Goal: Task Accomplishment & Management: Use online tool/utility

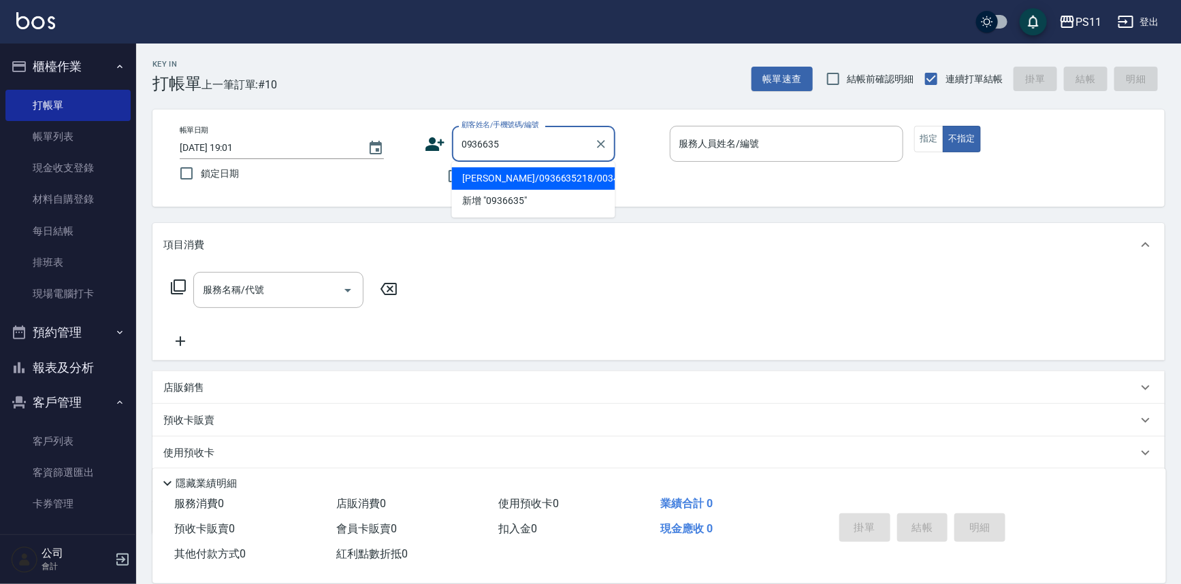
click at [544, 183] on li "[PERSON_NAME]/0936635218/0034" at bounding box center [533, 178] width 163 height 22
type input "[PERSON_NAME]/0936635218/0034"
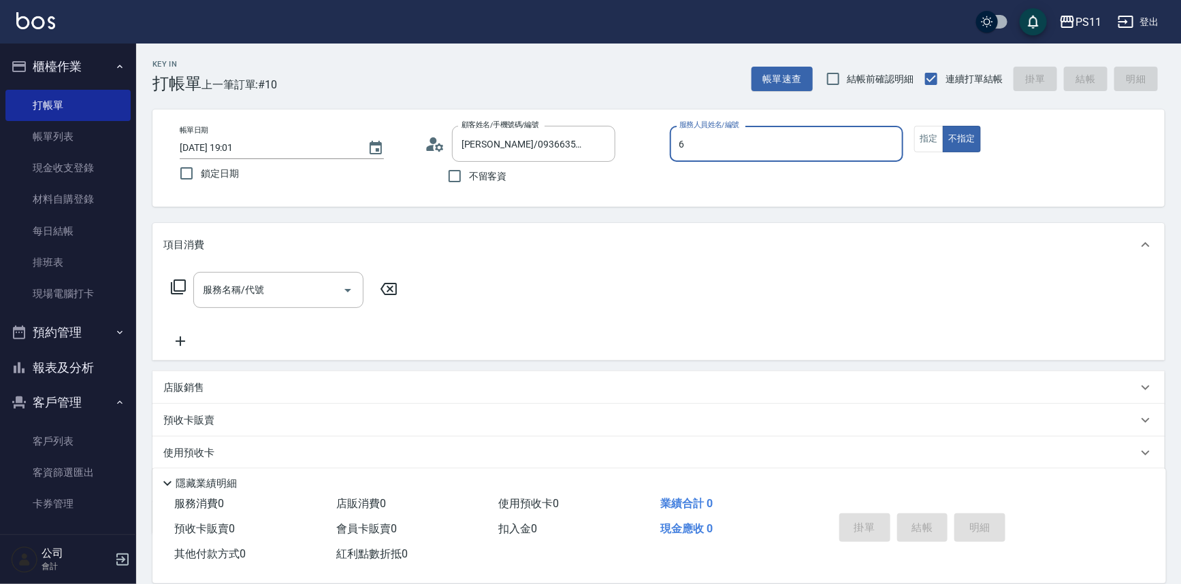
type input "[PERSON_NAME]6"
type button "false"
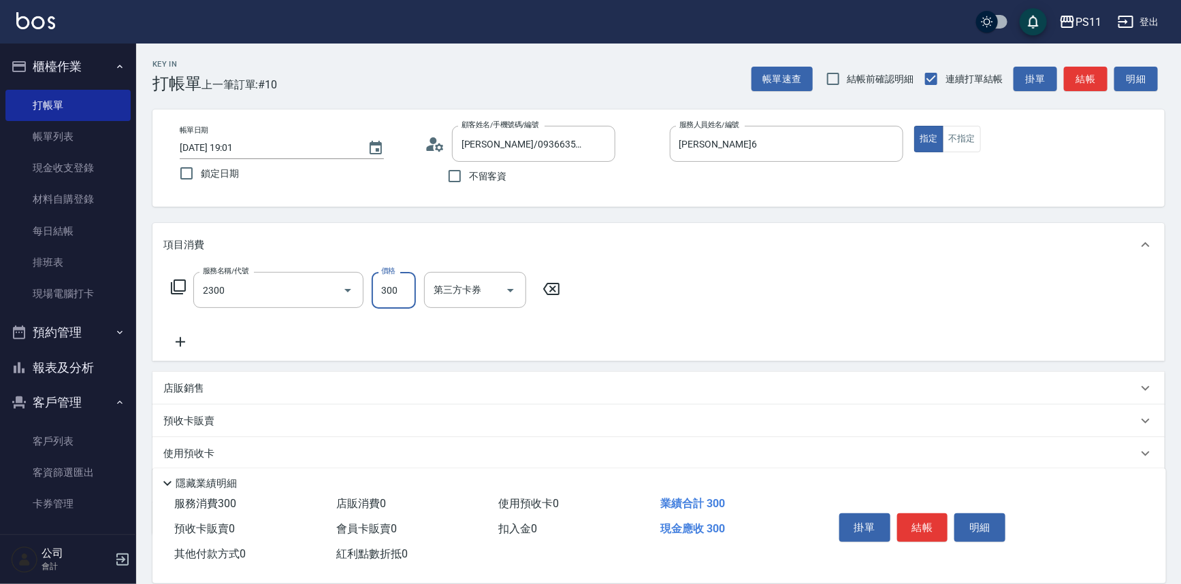
type input "剪髮(2300)"
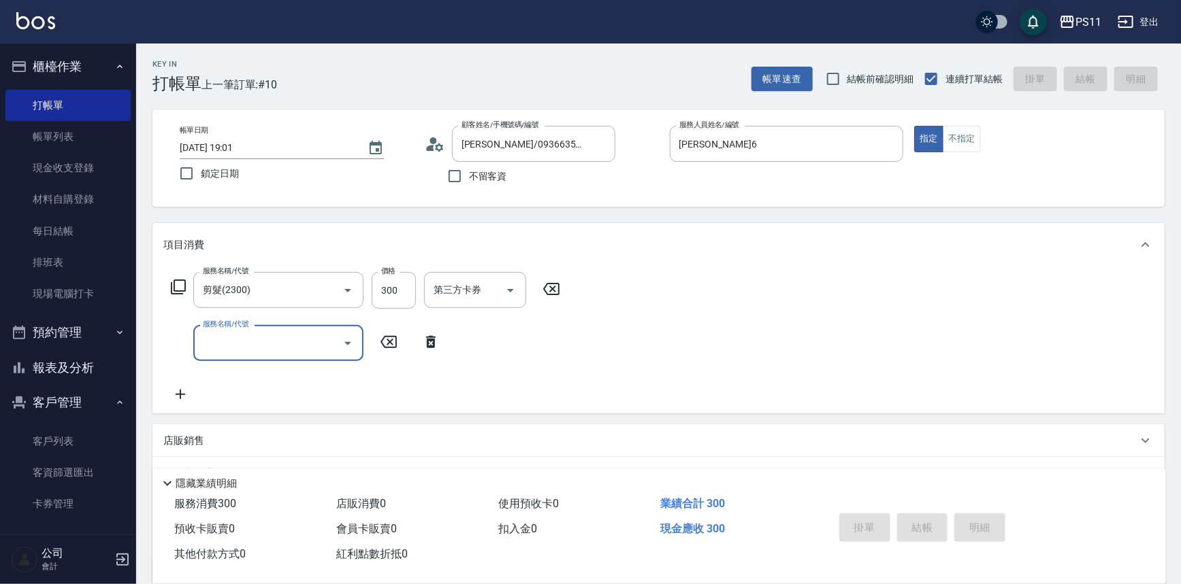
type input "[DATE] 19:55"
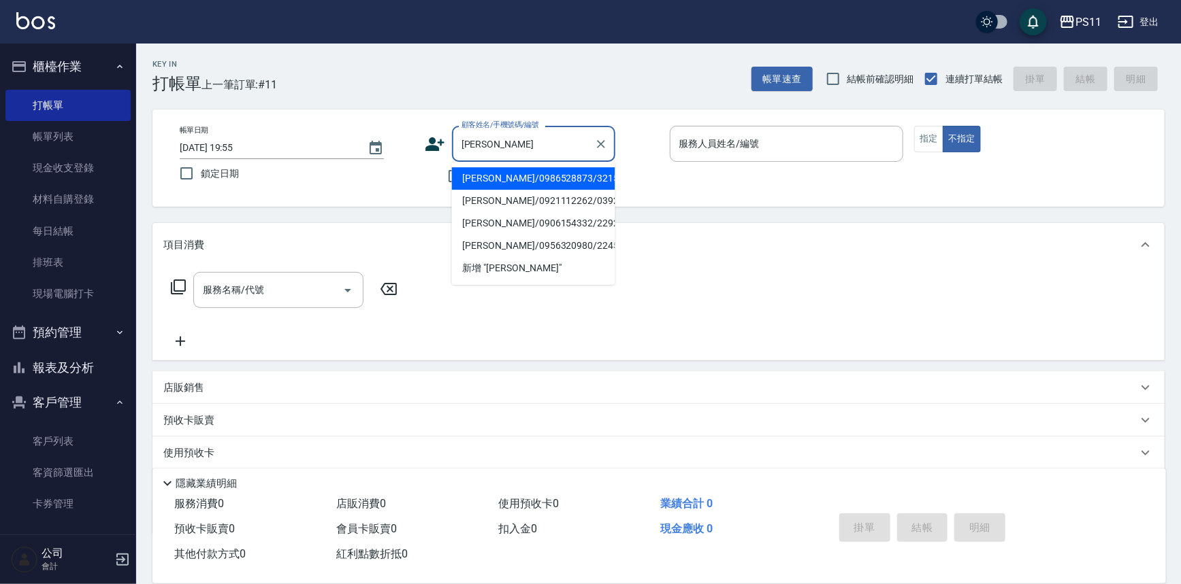
click at [474, 184] on li "[PERSON_NAME]/0986528873/3215" at bounding box center [533, 178] width 163 height 22
type input "[PERSON_NAME]/0986528873/3215"
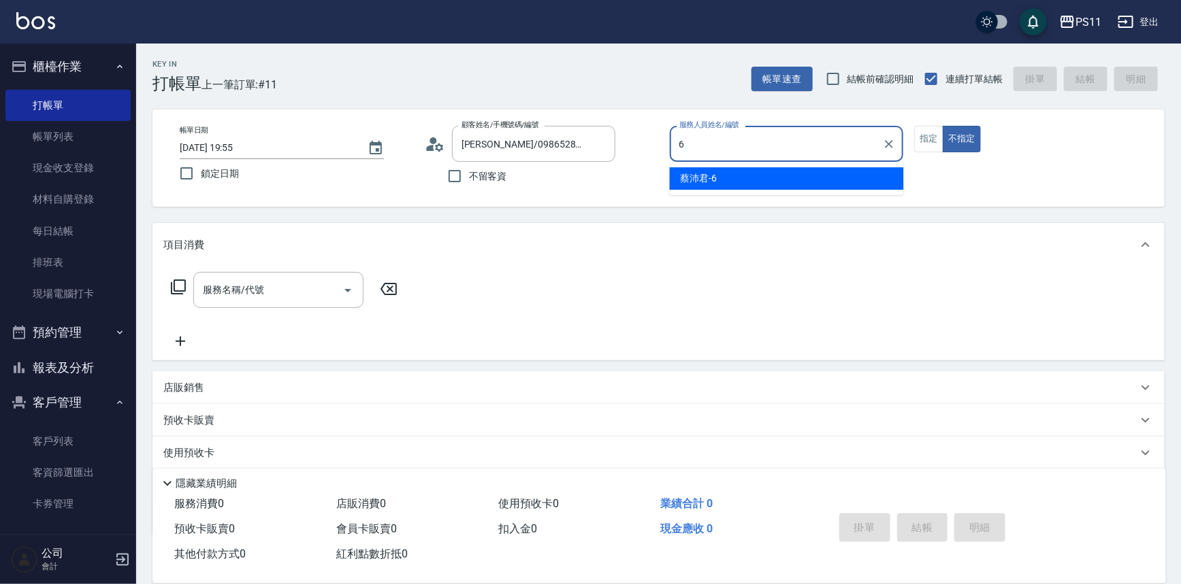
type input "[PERSON_NAME]6"
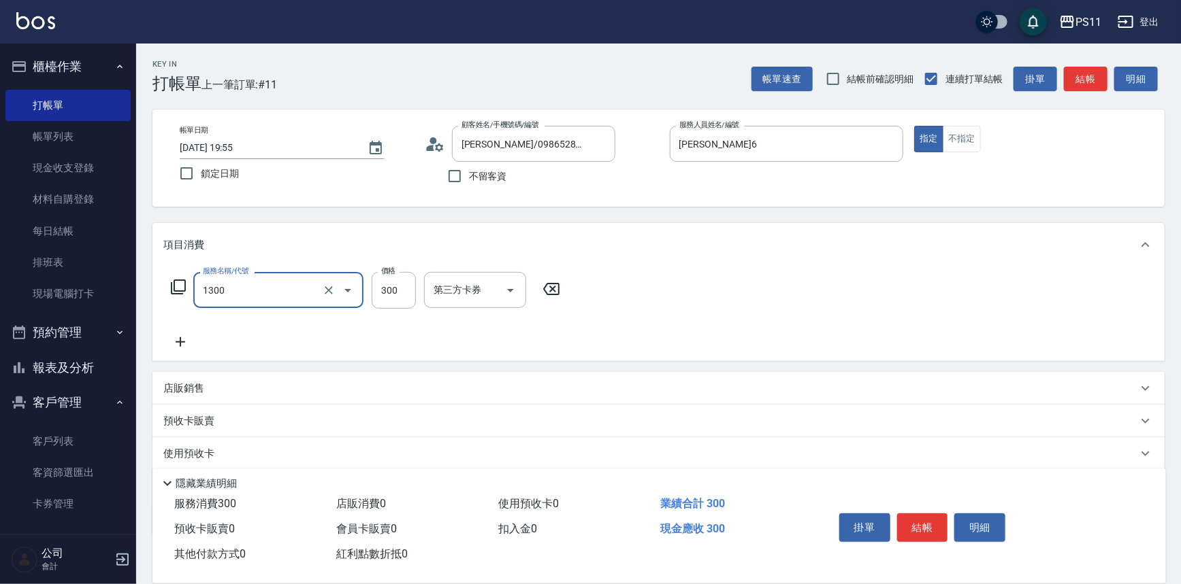
type input "洗髮300(1300)"
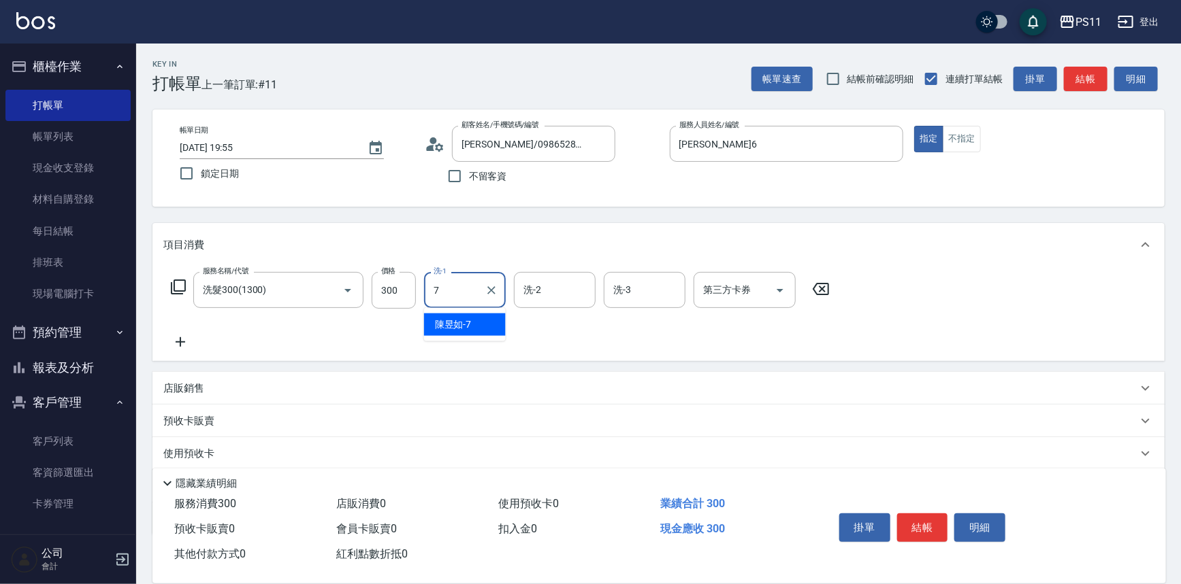
type input "陳昱如-7"
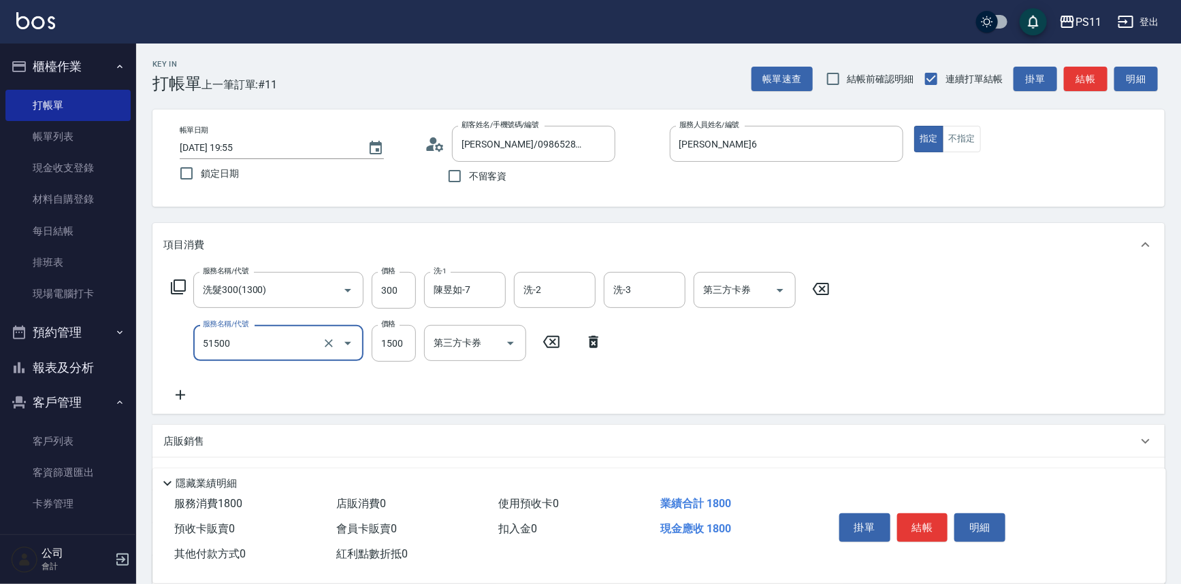
type input "原價1201~1500護髮(51500)"
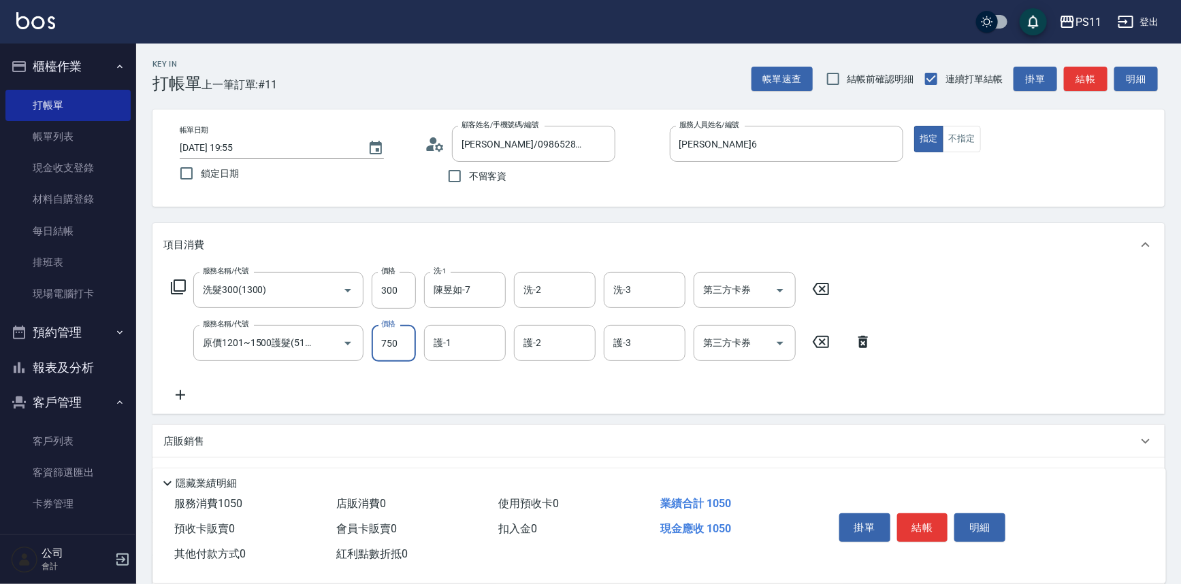
type input "750"
type input "陳昱如-7"
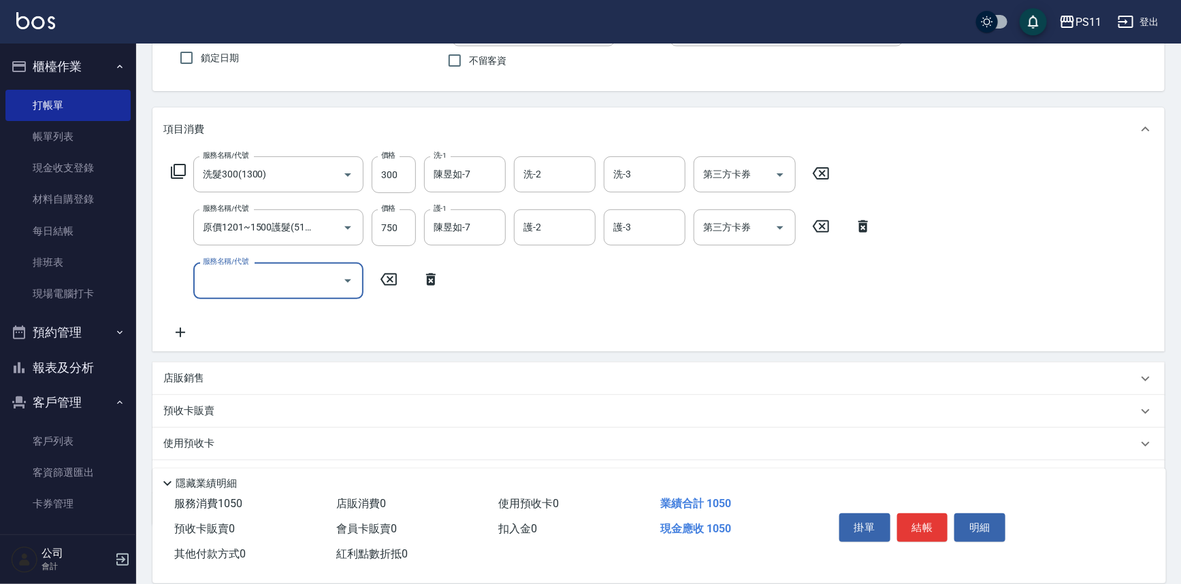
scroll to position [184, 0]
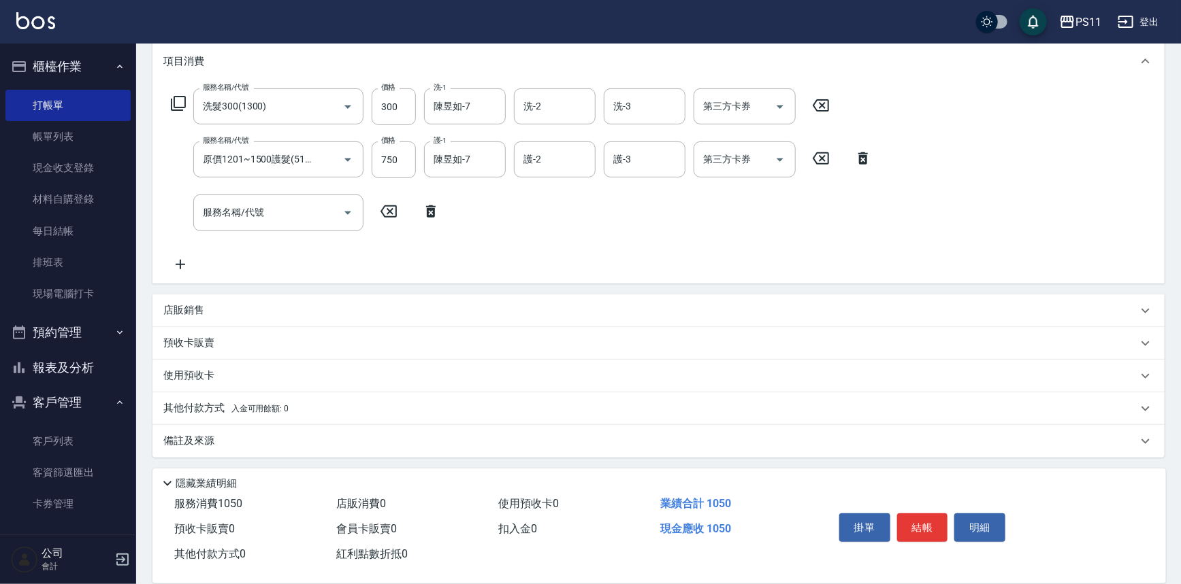
click at [180, 408] on p "其他付款方式 入金可用餘額: 0" at bounding box center [225, 408] width 125 height 15
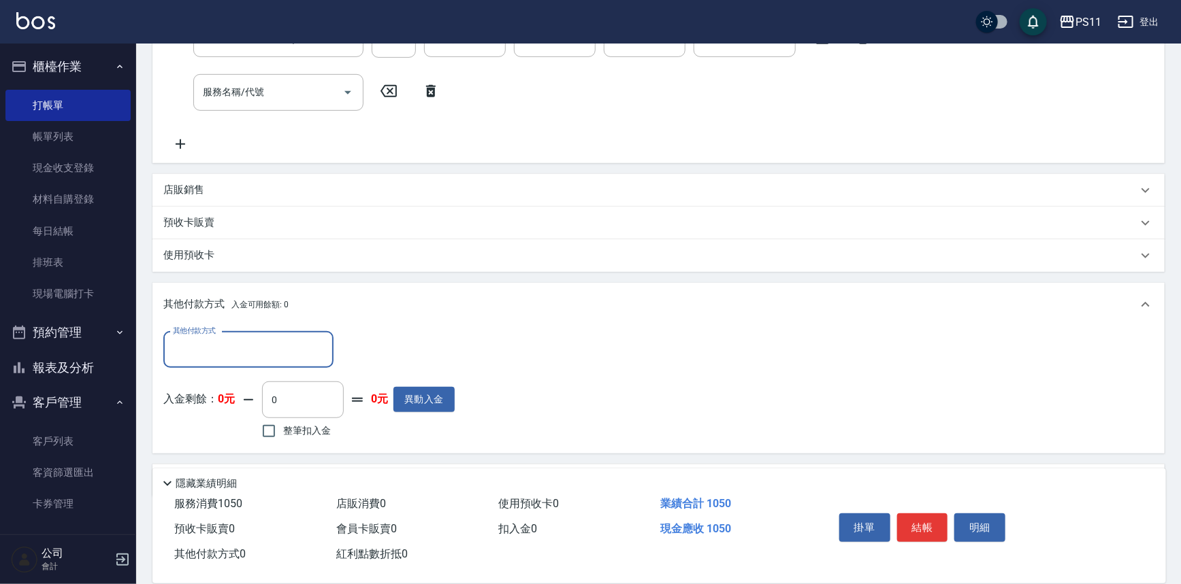
scroll to position [308, 0]
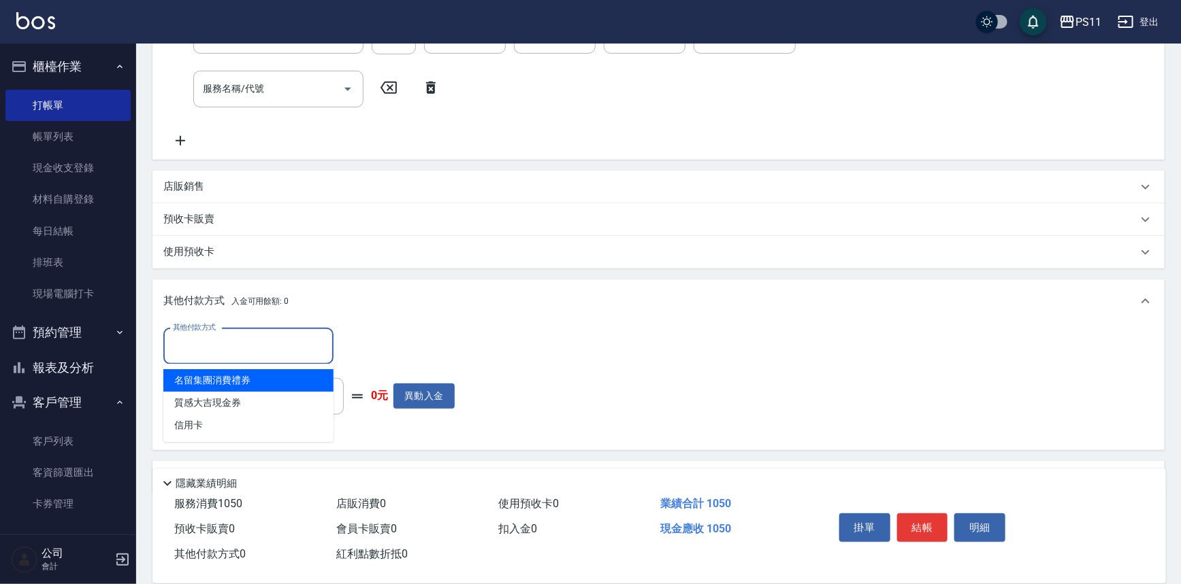
click at [239, 344] on input "其他付款方式" at bounding box center [248, 347] width 158 height 24
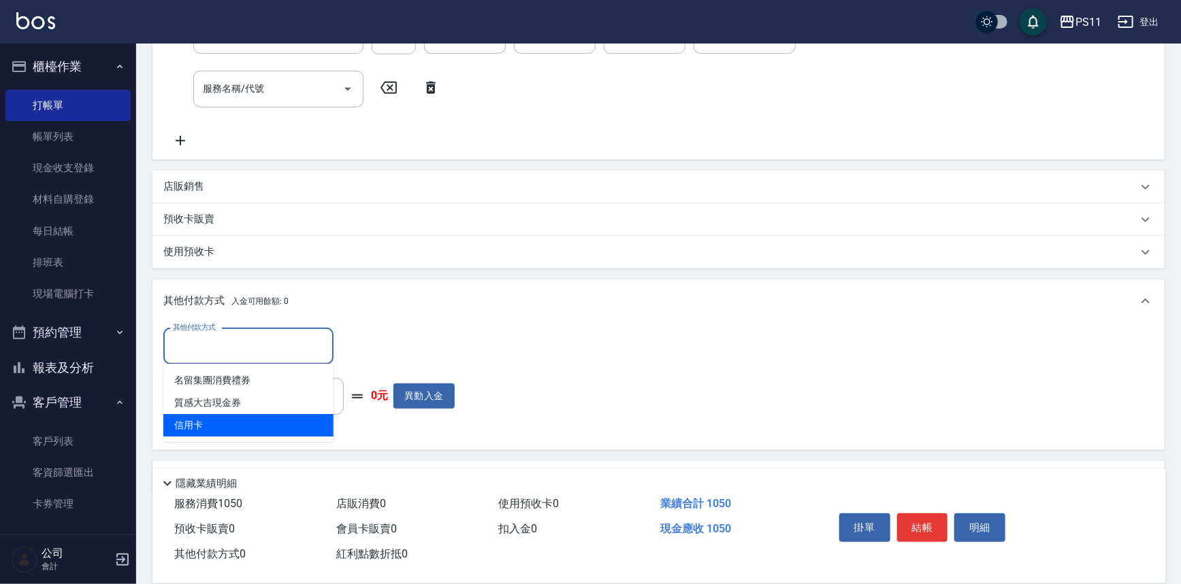
click at [257, 425] on span "信用卡" at bounding box center [248, 425] width 170 height 22
type input "信用卡"
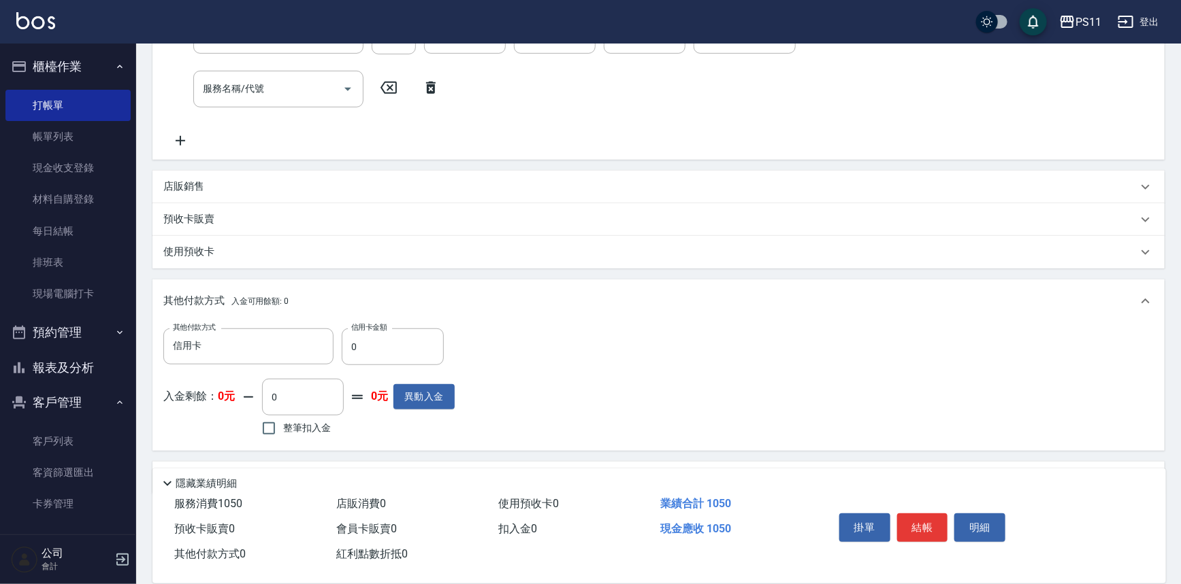
click at [314, 312] on div "其他付款方式 入金可用餘額: 0" at bounding box center [658, 302] width 1012 height 44
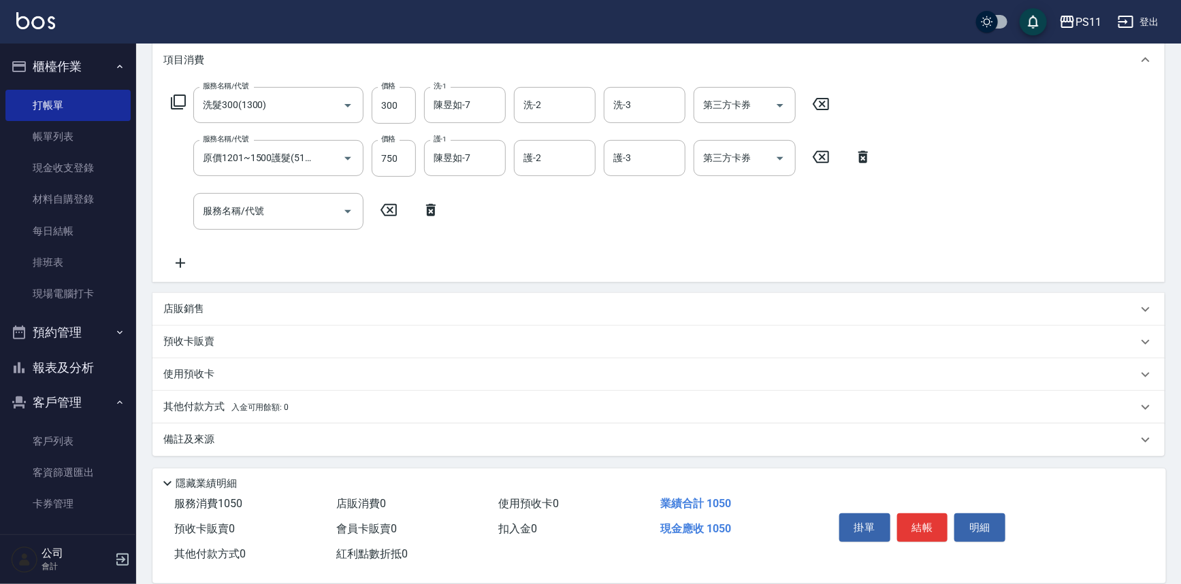
scroll to position [184, 0]
drag, startPoint x: 186, startPoint y: 410, endPoint x: 203, endPoint y: 395, distance: 22.7
click at [189, 403] on p "其他付款方式 入金可用餘額: 0" at bounding box center [225, 408] width 125 height 15
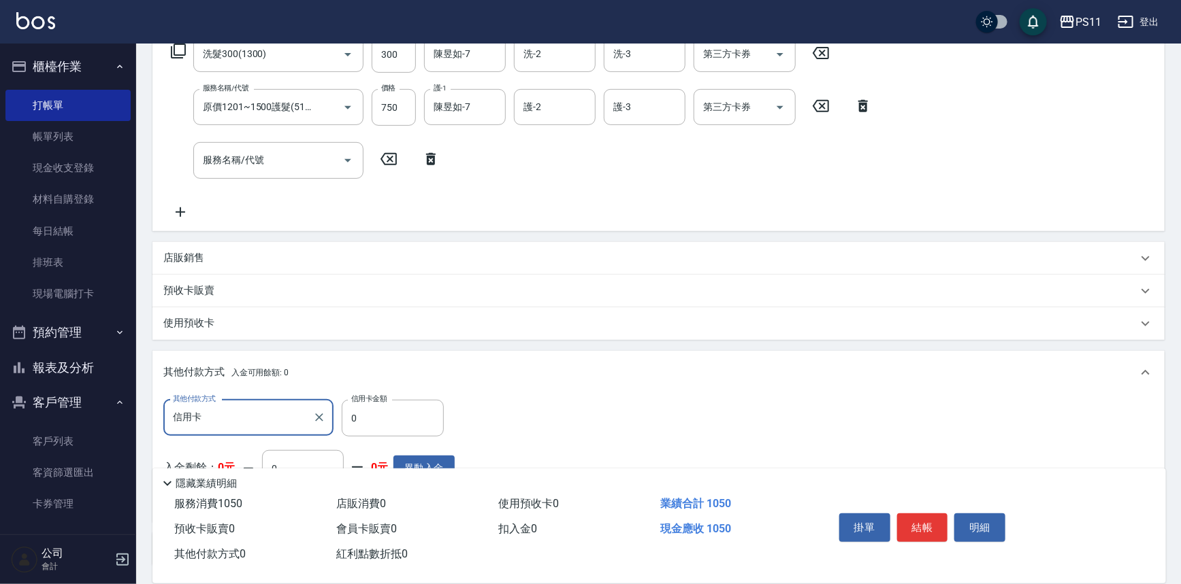
scroll to position [0, 0]
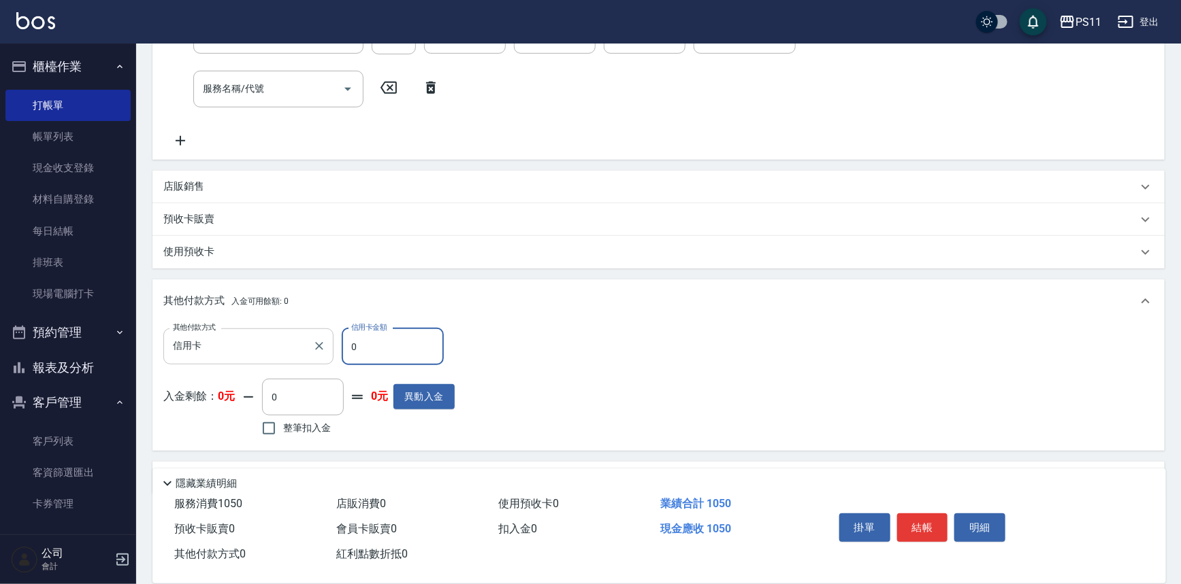
drag, startPoint x: 391, startPoint y: 340, endPoint x: 307, endPoint y: 340, distance: 83.7
click at [340, 340] on div "其他付款方式 信用卡 其他付款方式 信用卡金額 0 信用卡金額" at bounding box center [308, 347] width 291 height 37
type input "1050"
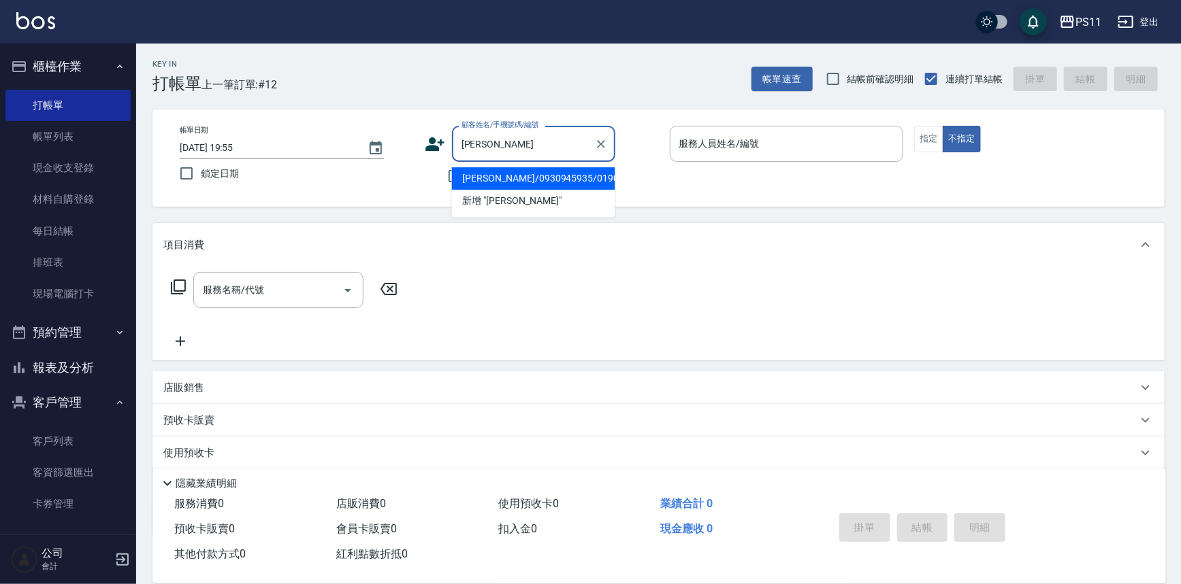
click at [554, 184] on li "[PERSON_NAME]/0930945935/0190" at bounding box center [533, 178] width 163 height 22
type input "[PERSON_NAME]/0930945935/0190"
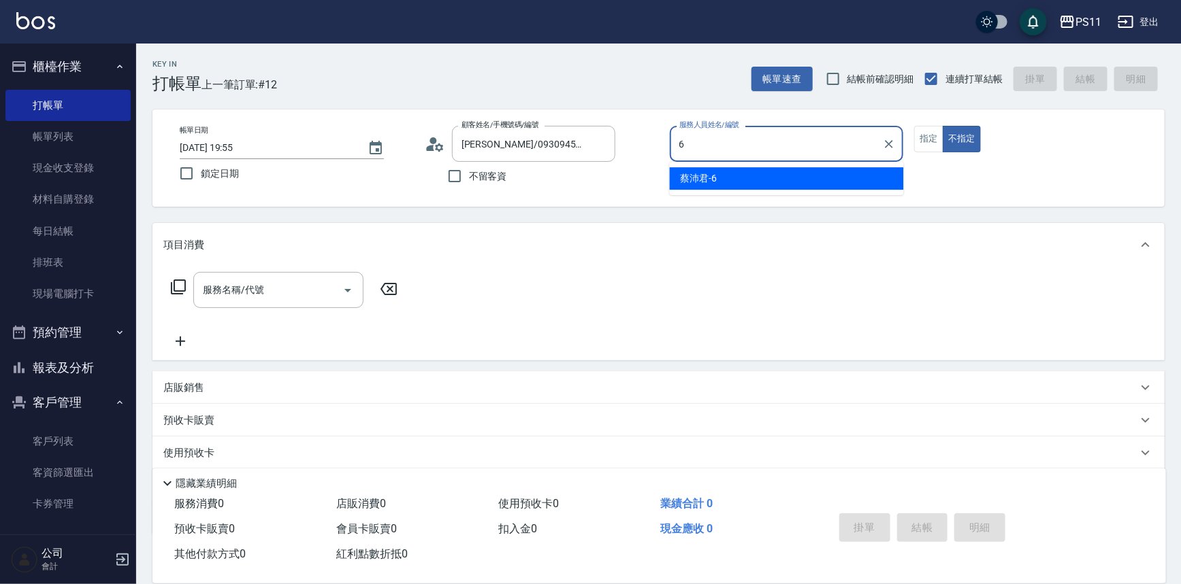
type input "[PERSON_NAME]6"
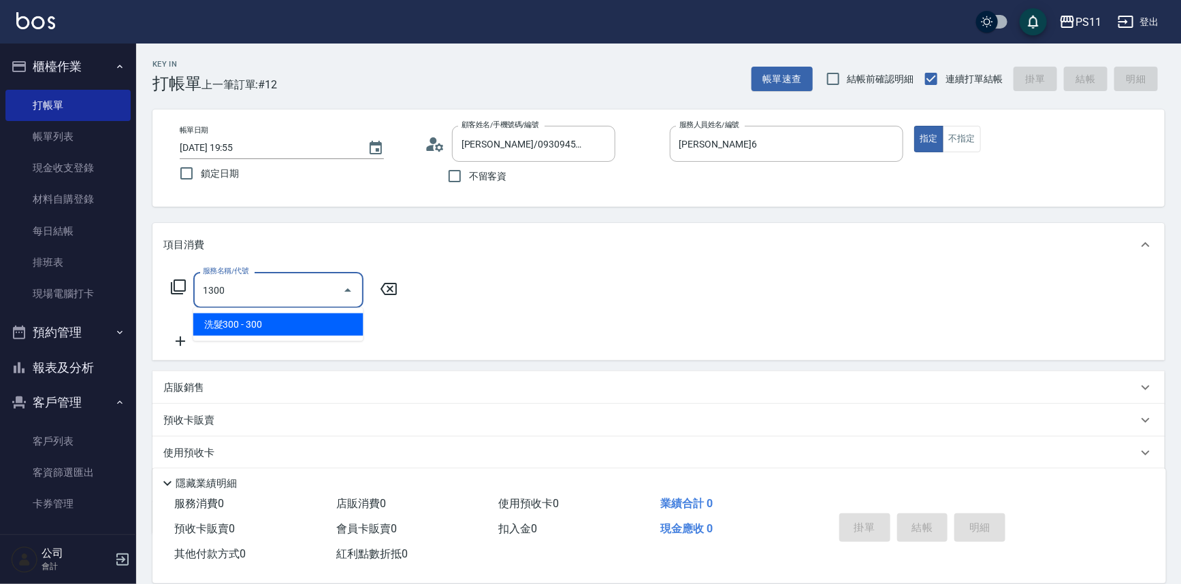
type input "洗髮300(1300)"
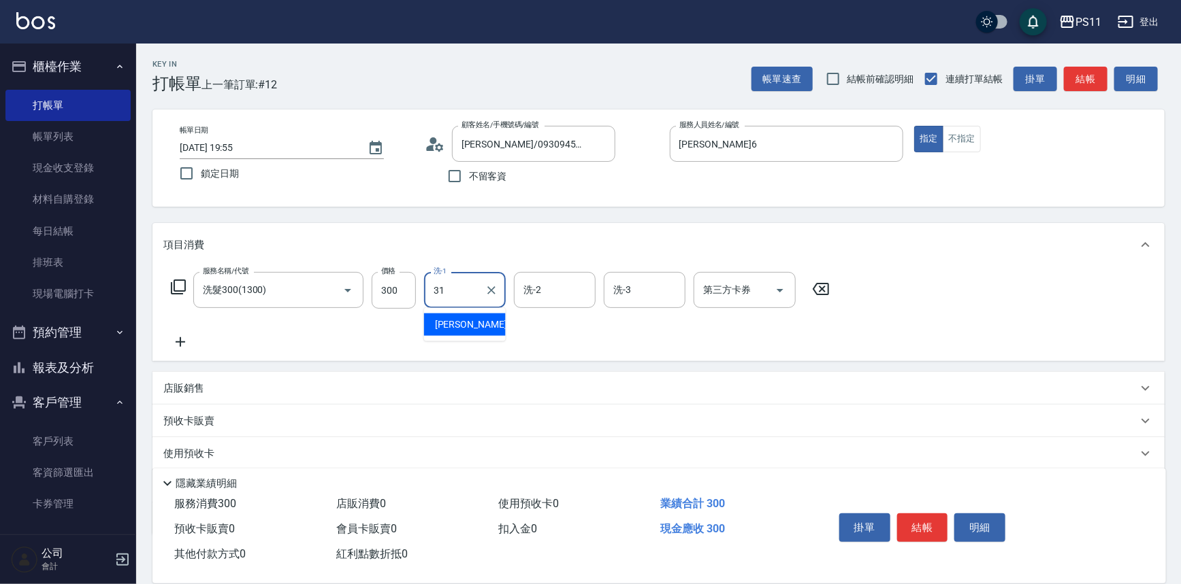
type input "[PERSON_NAME]-31"
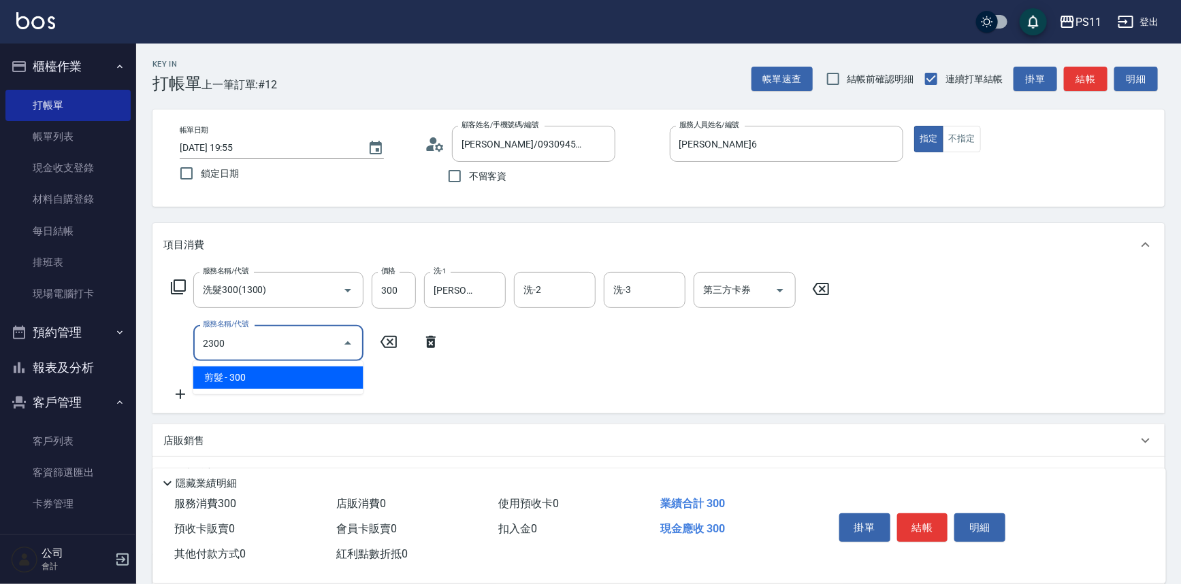
type input "剪髮(2300)"
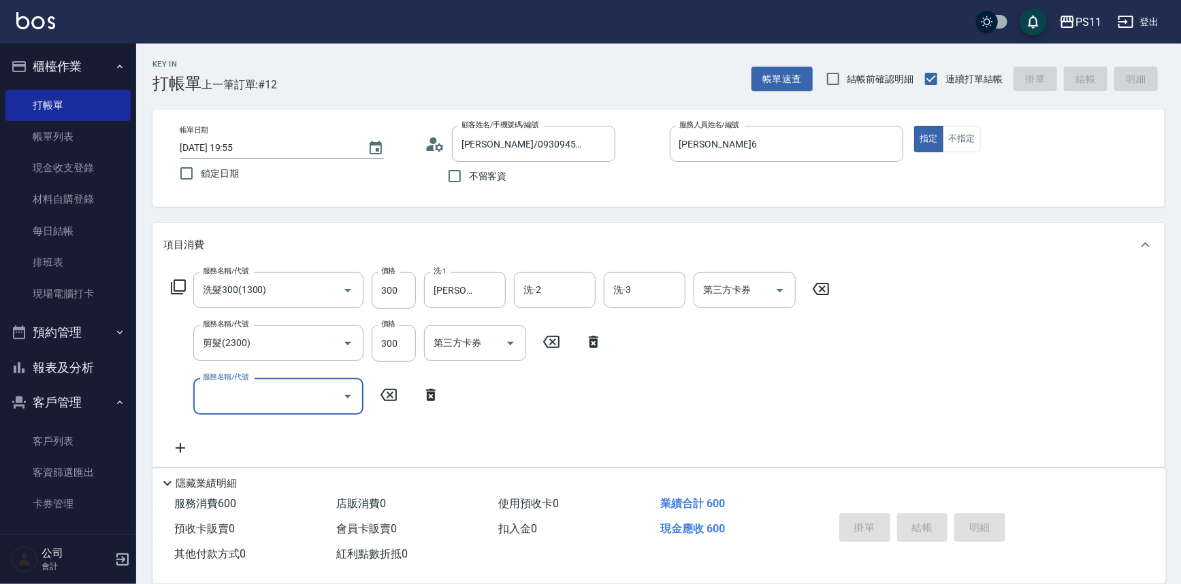
type input "[DATE] 19:56"
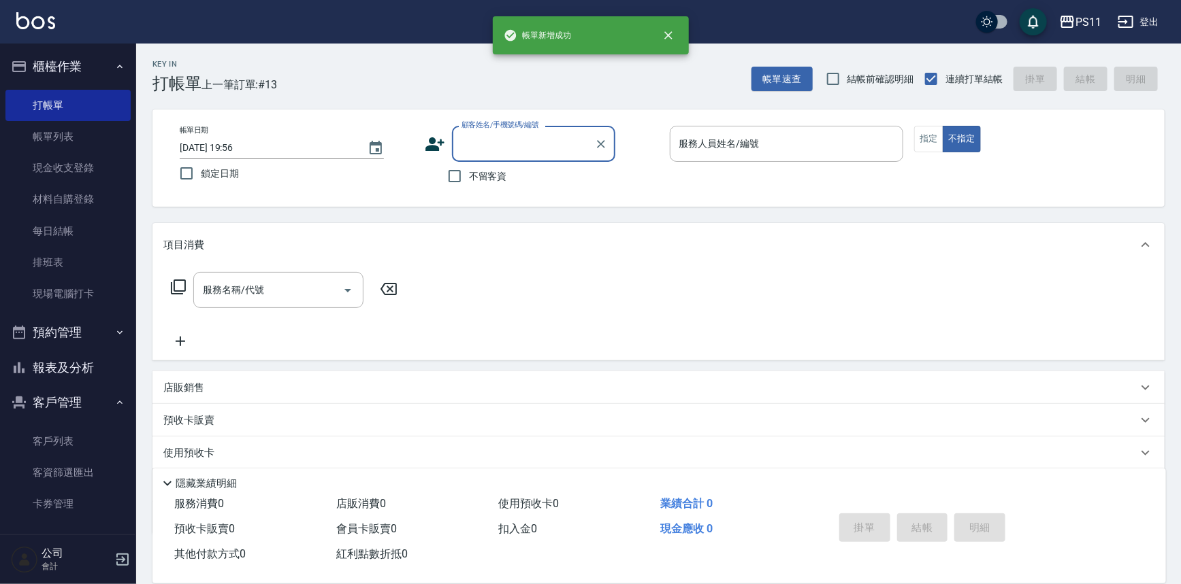
click at [81, 374] on button "報表及分析" at bounding box center [67, 367] width 125 height 35
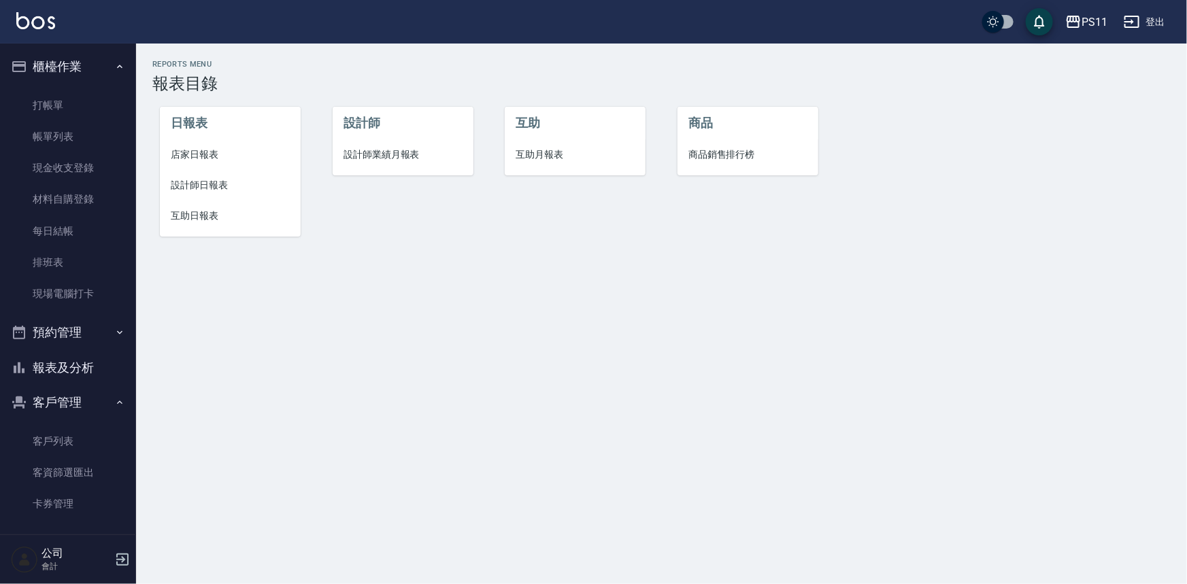
click at [228, 185] on span "設計師日報表" at bounding box center [230, 185] width 119 height 14
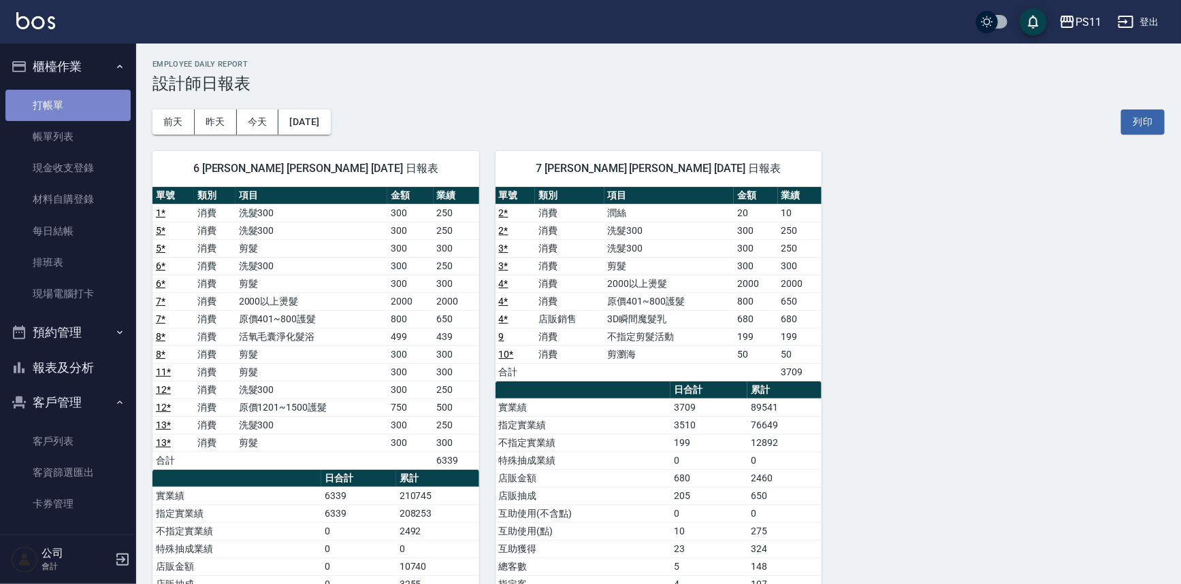
click at [71, 101] on link "打帳單" at bounding box center [67, 105] width 125 height 31
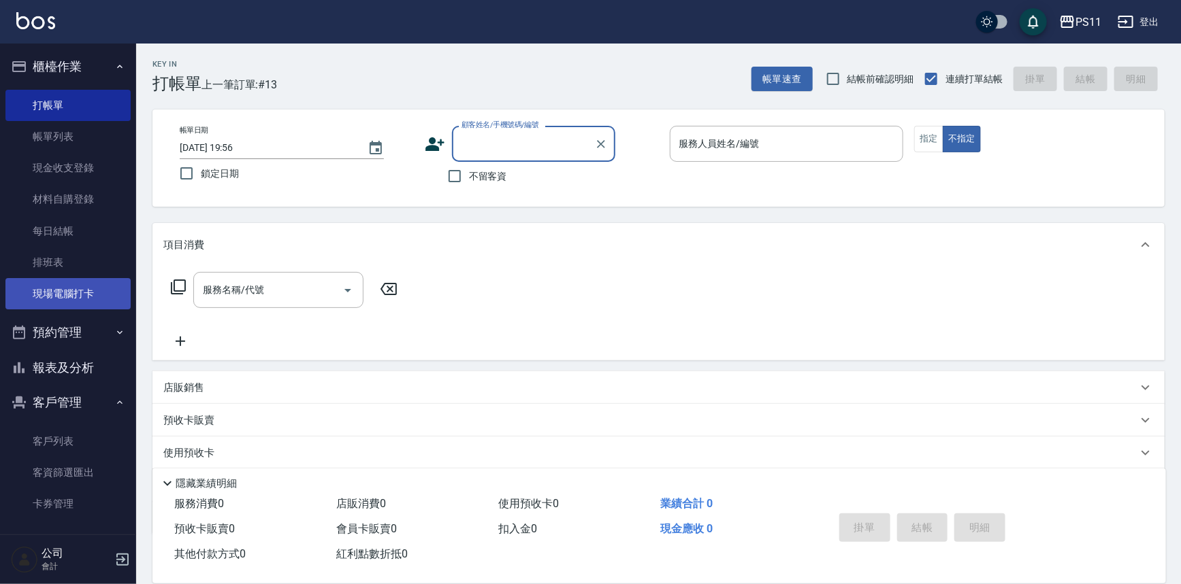
click at [97, 287] on link "現場電腦打卡" at bounding box center [67, 293] width 125 height 31
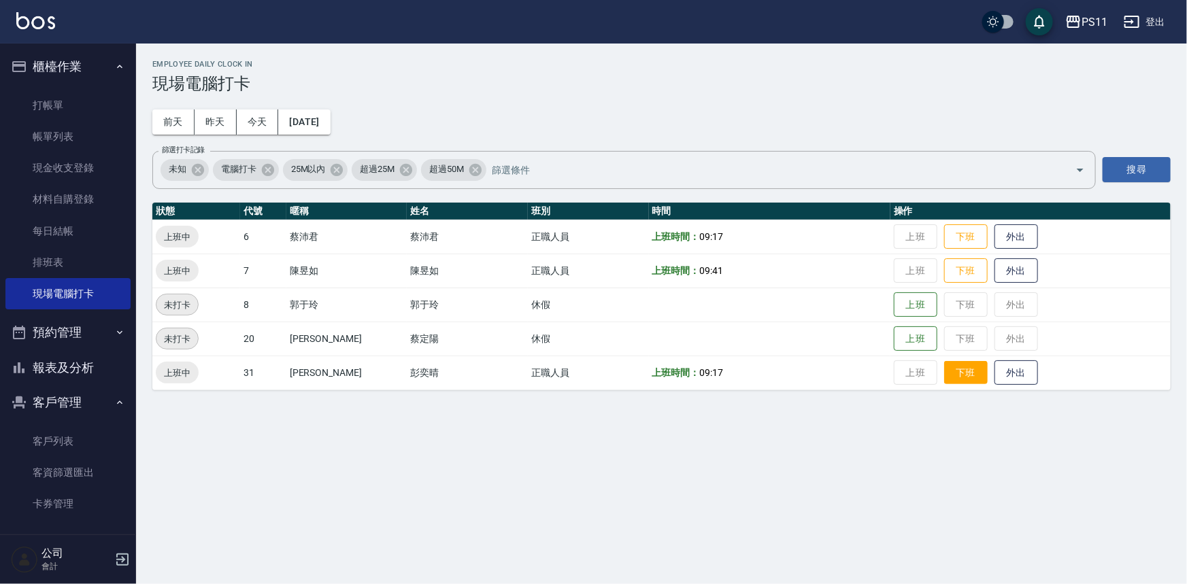
click at [957, 363] on button "下班" at bounding box center [966, 373] width 44 height 24
